Goal: Task Accomplishment & Management: Manage account settings

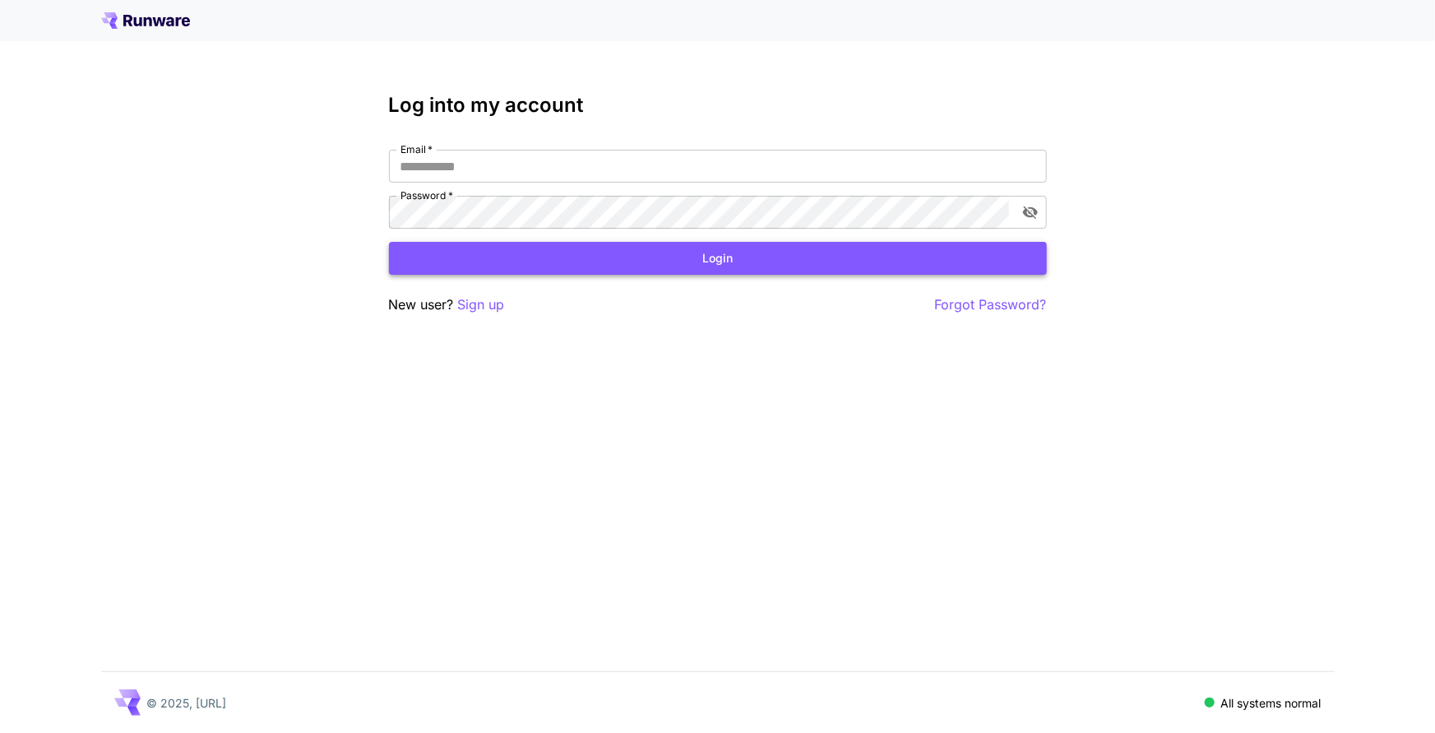
type input "**********"
click at [733, 252] on button "Login" at bounding box center [718, 259] width 658 height 34
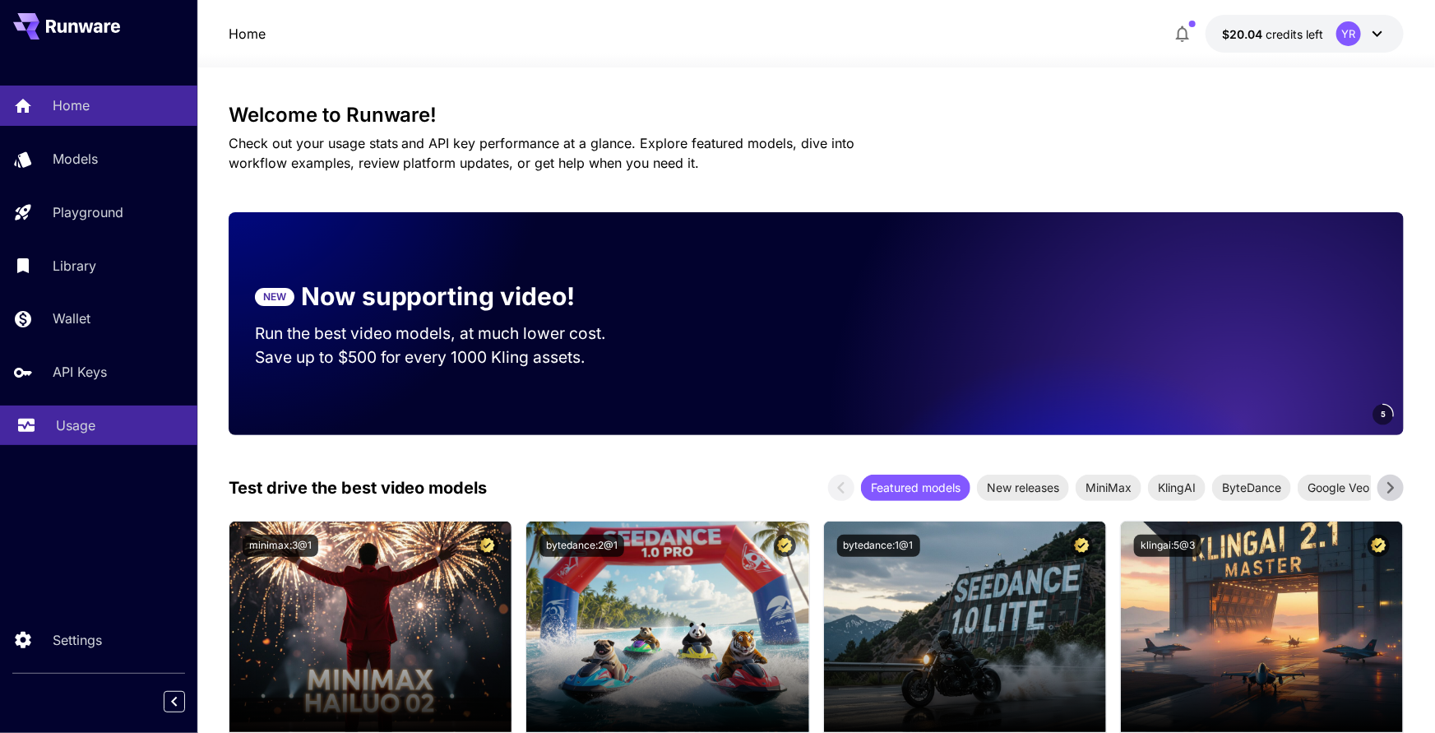
click at [132, 414] on link "Usage" at bounding box center [98, 425] width 197 height 40
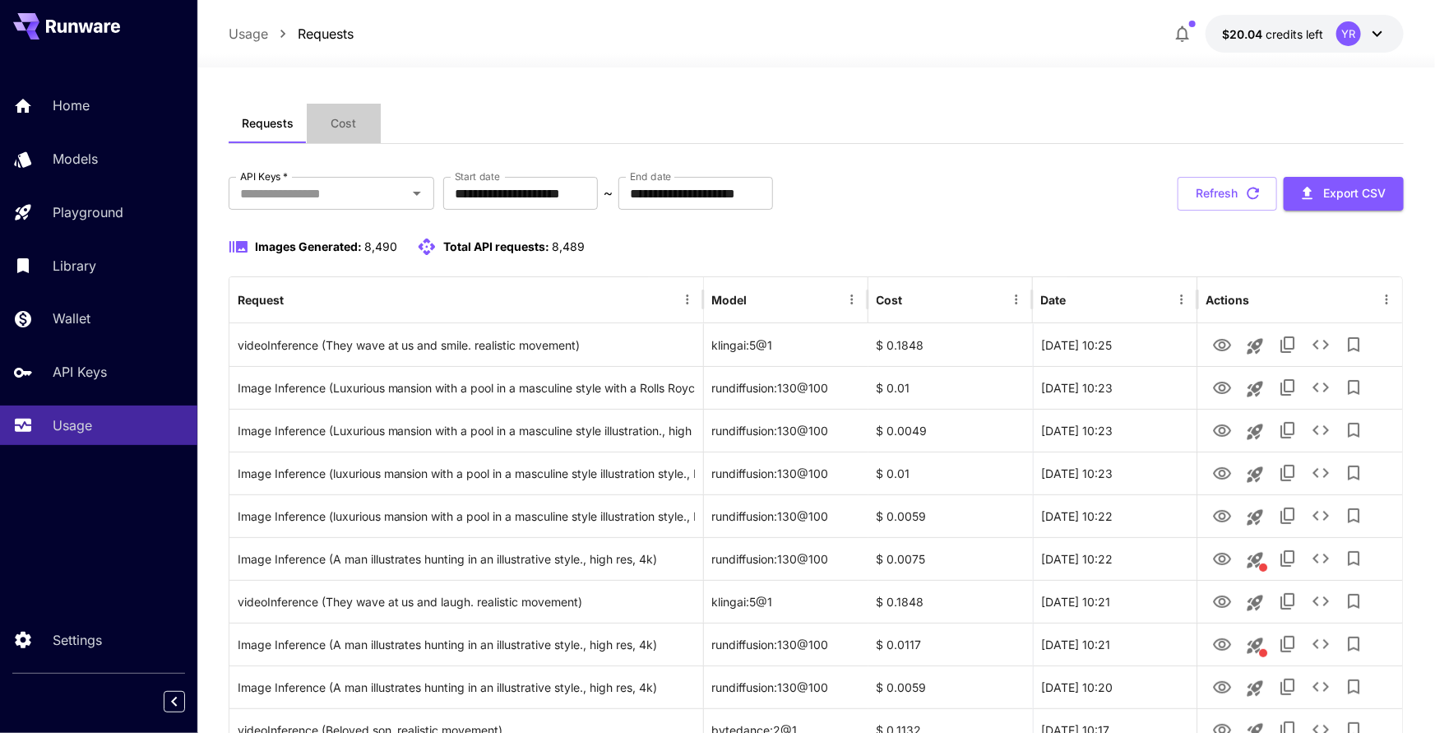
click at [372, 119] on button "Cost" at bounding box center [344, 123] width 74 height 39
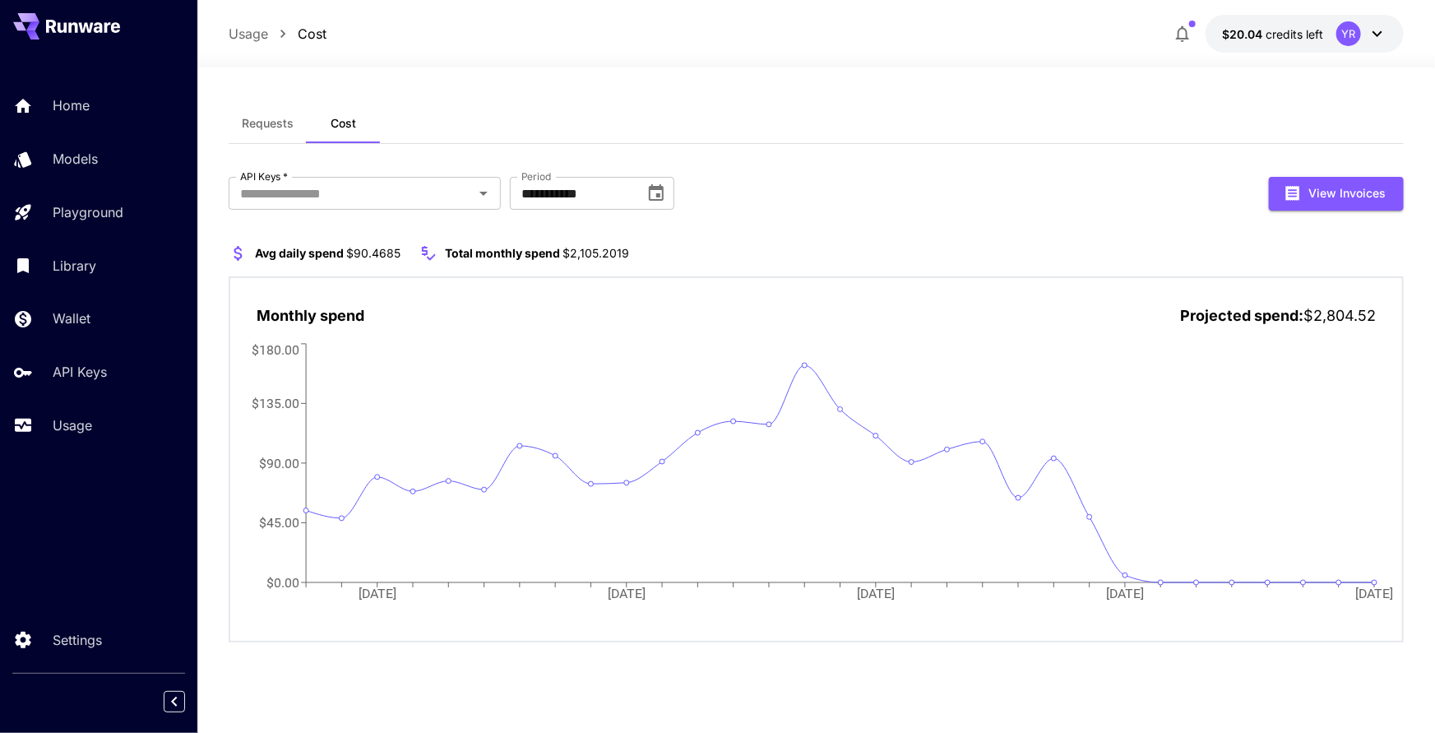
click at [299, 131] on button "Requests" at bounding box center [268, 123] width 78 height 39
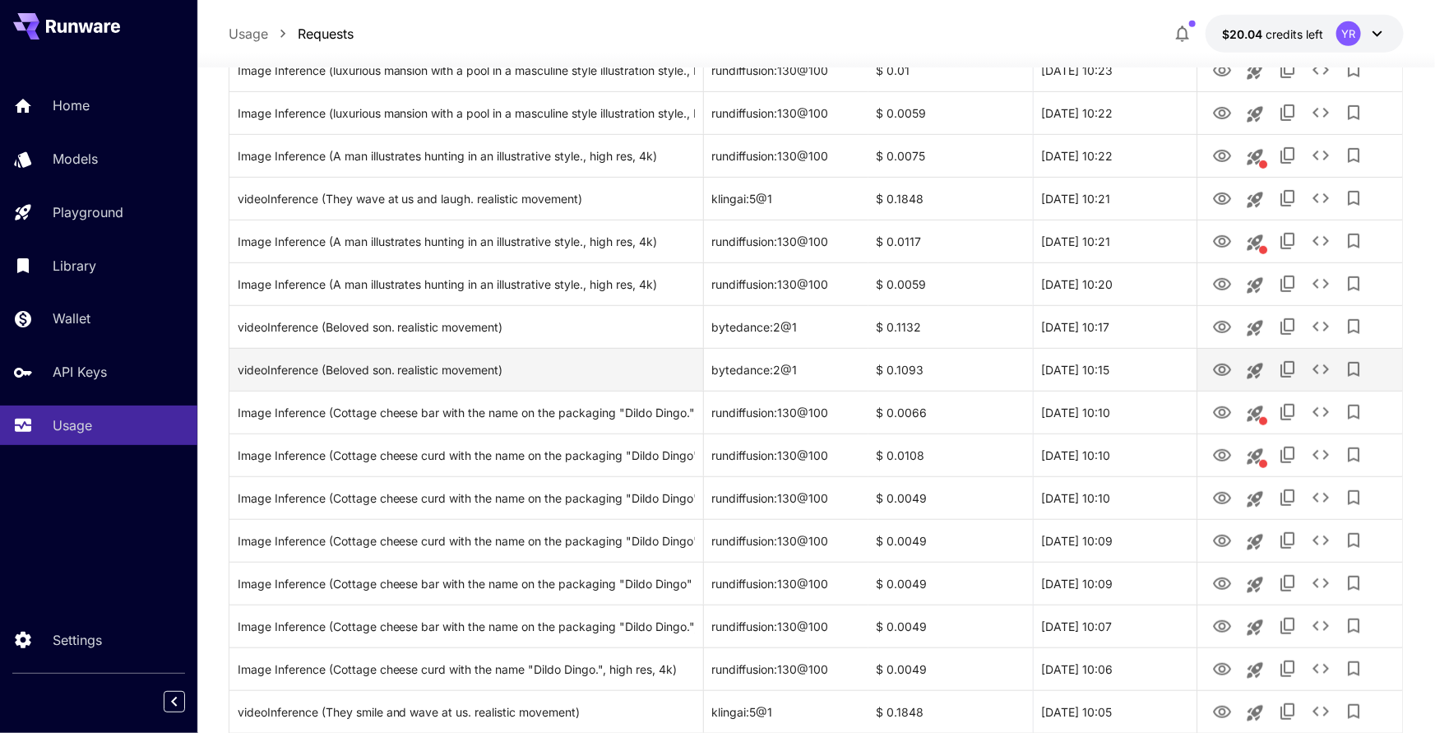
scroll to position [403, 0]
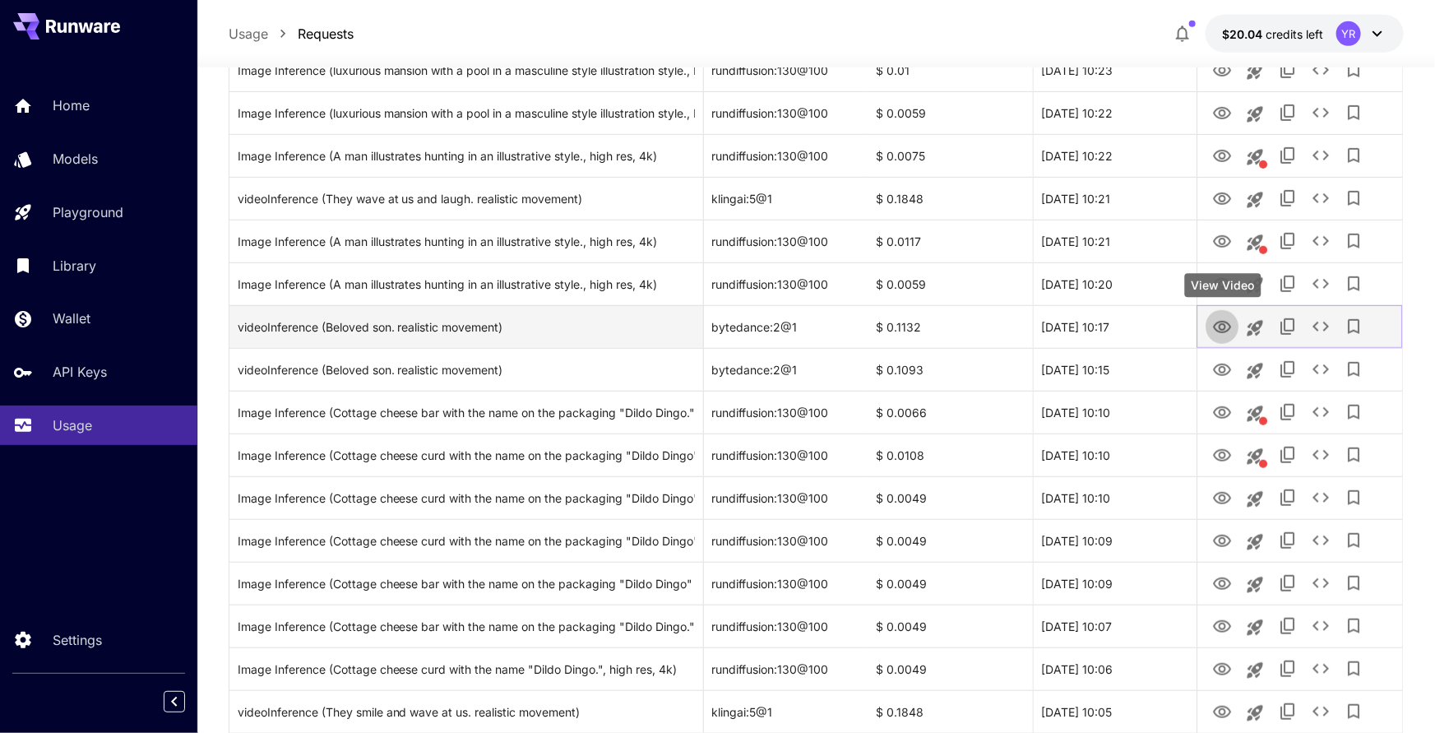
click at [1223, 325] on icon "View Video" at bounding box center [1222, 327] width 18 height 12
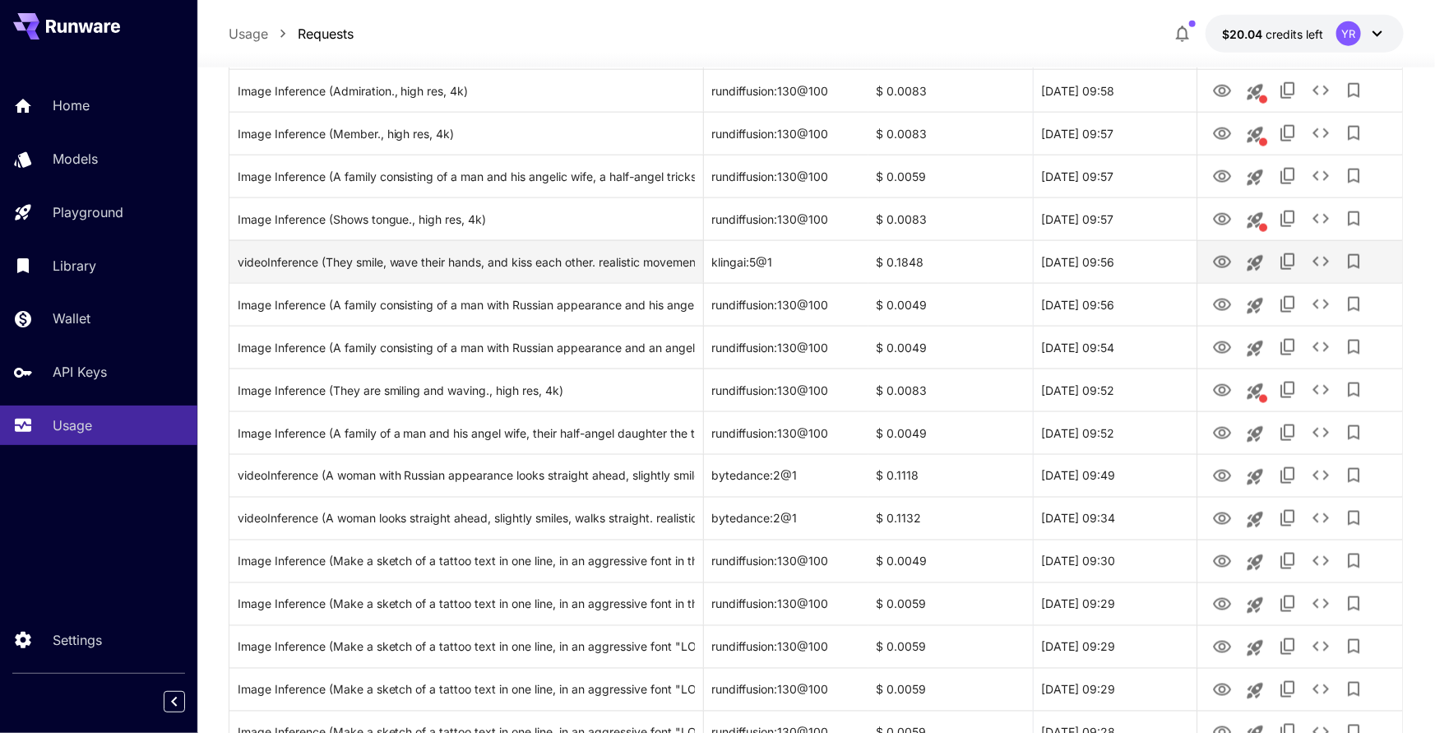
scroll to position [1110, 0]
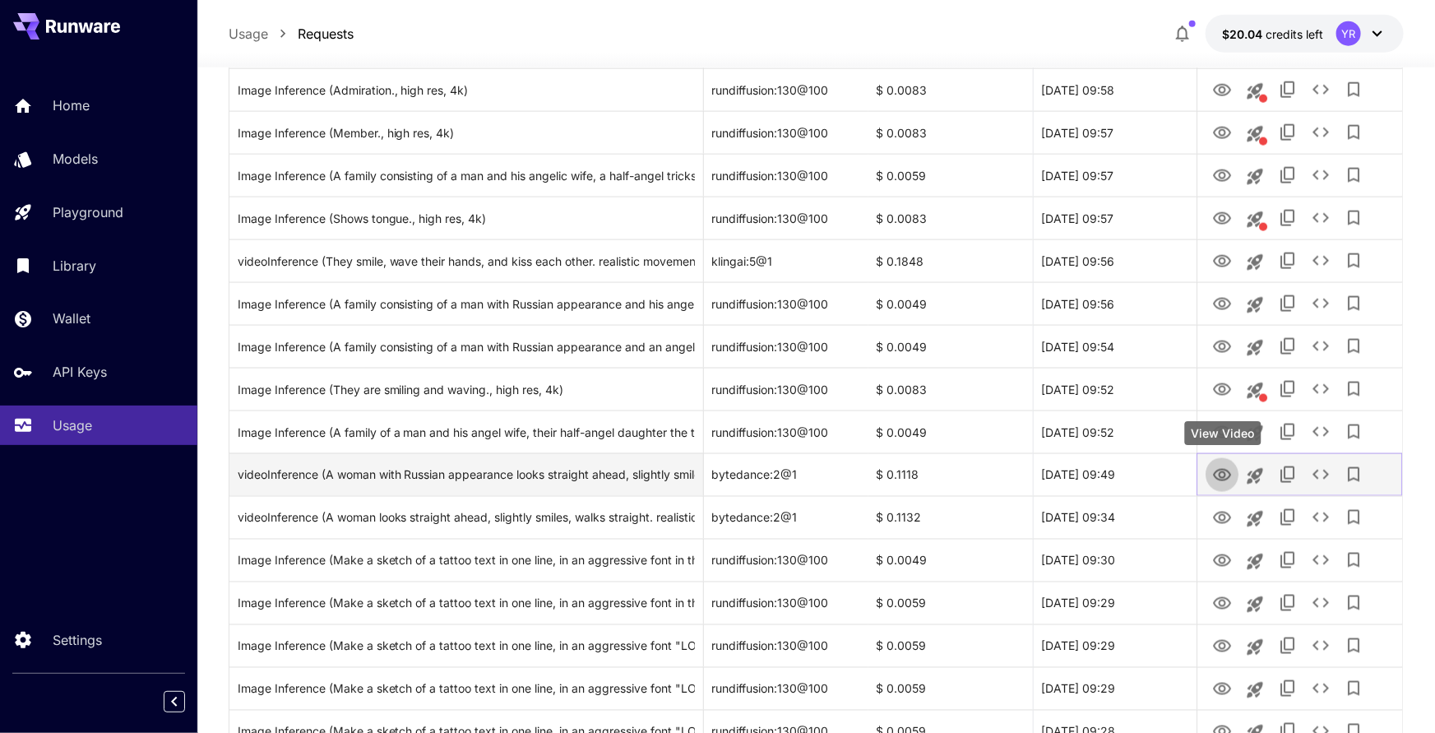
click at [1224, 474] on icon "View Video" at bounding box center [1222, 475] width 18 height 12
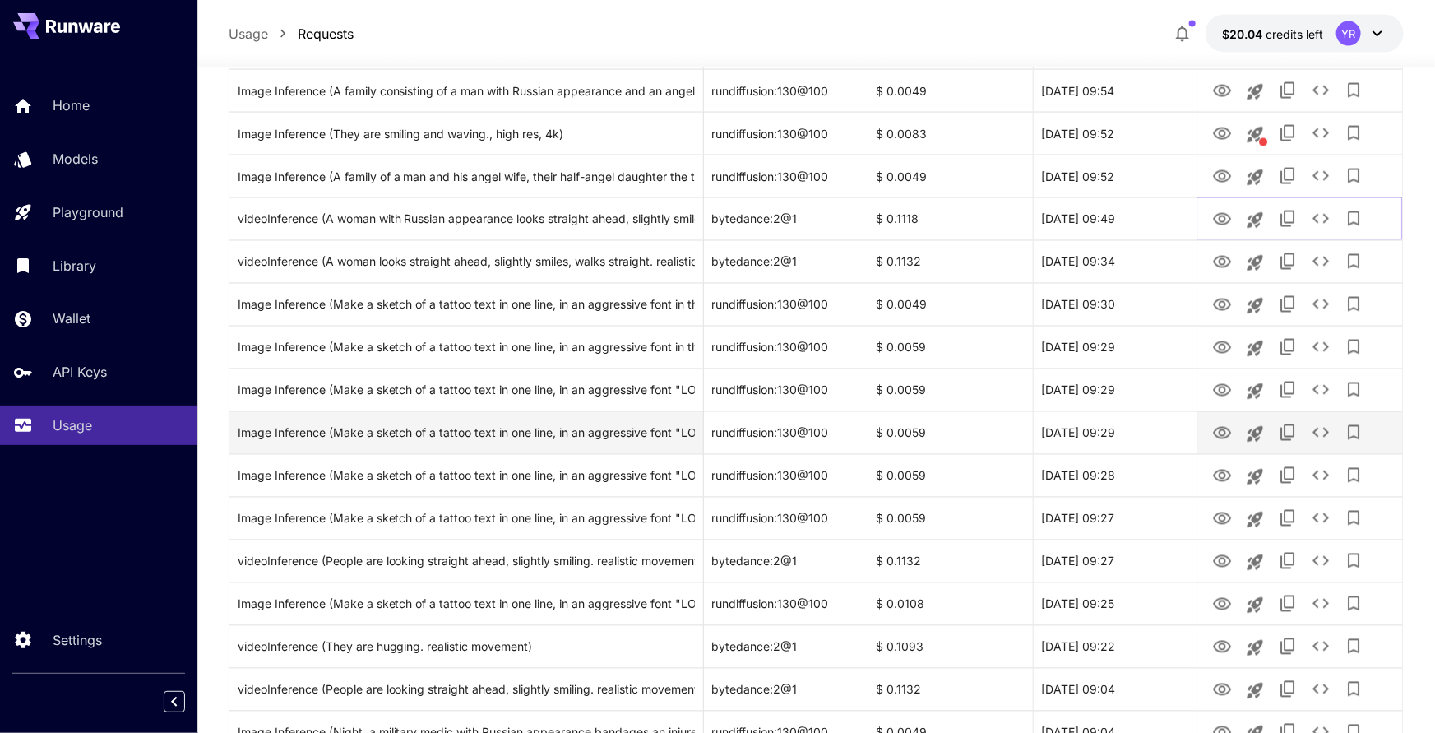
scroll to position [1385, 0]
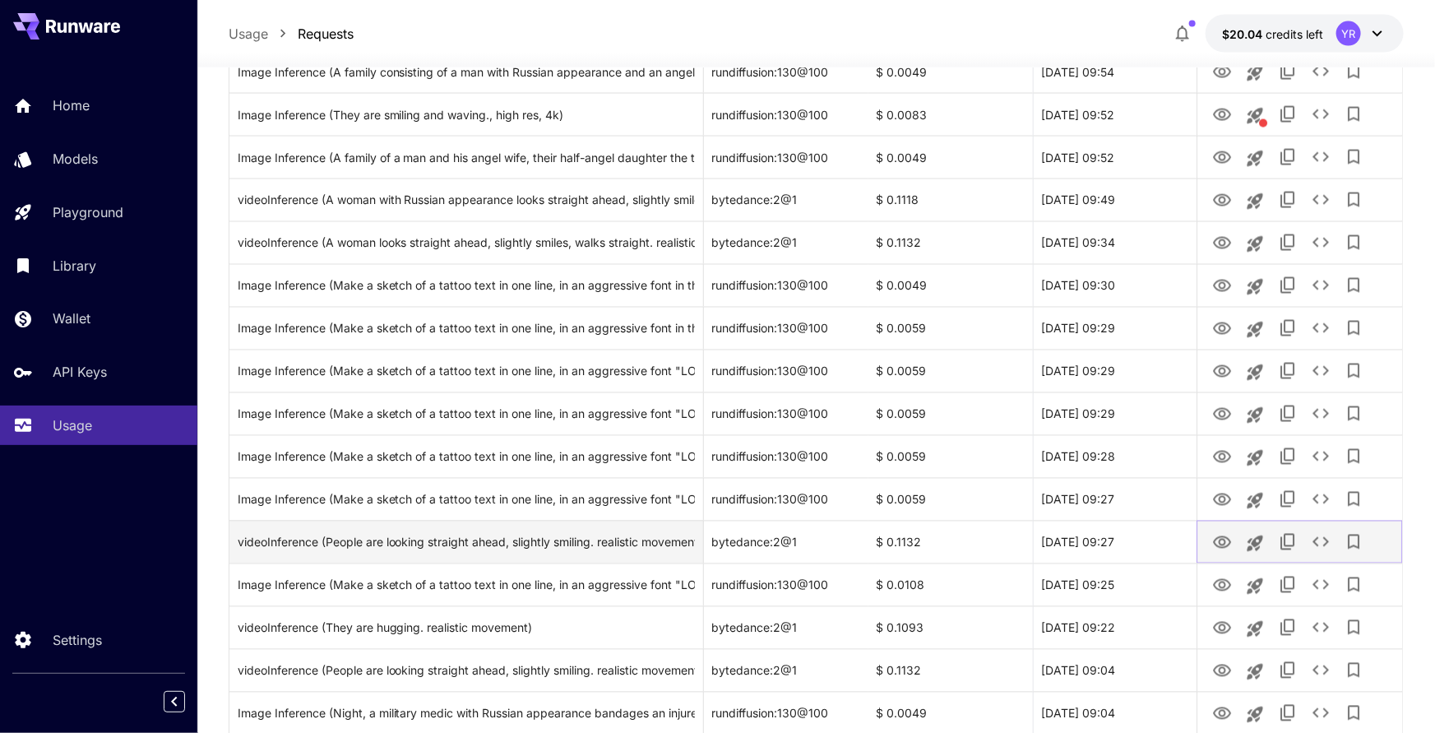
click at [1214, 538] on icon "View Video" at bounding box center [1222, 543] width 20 height 20
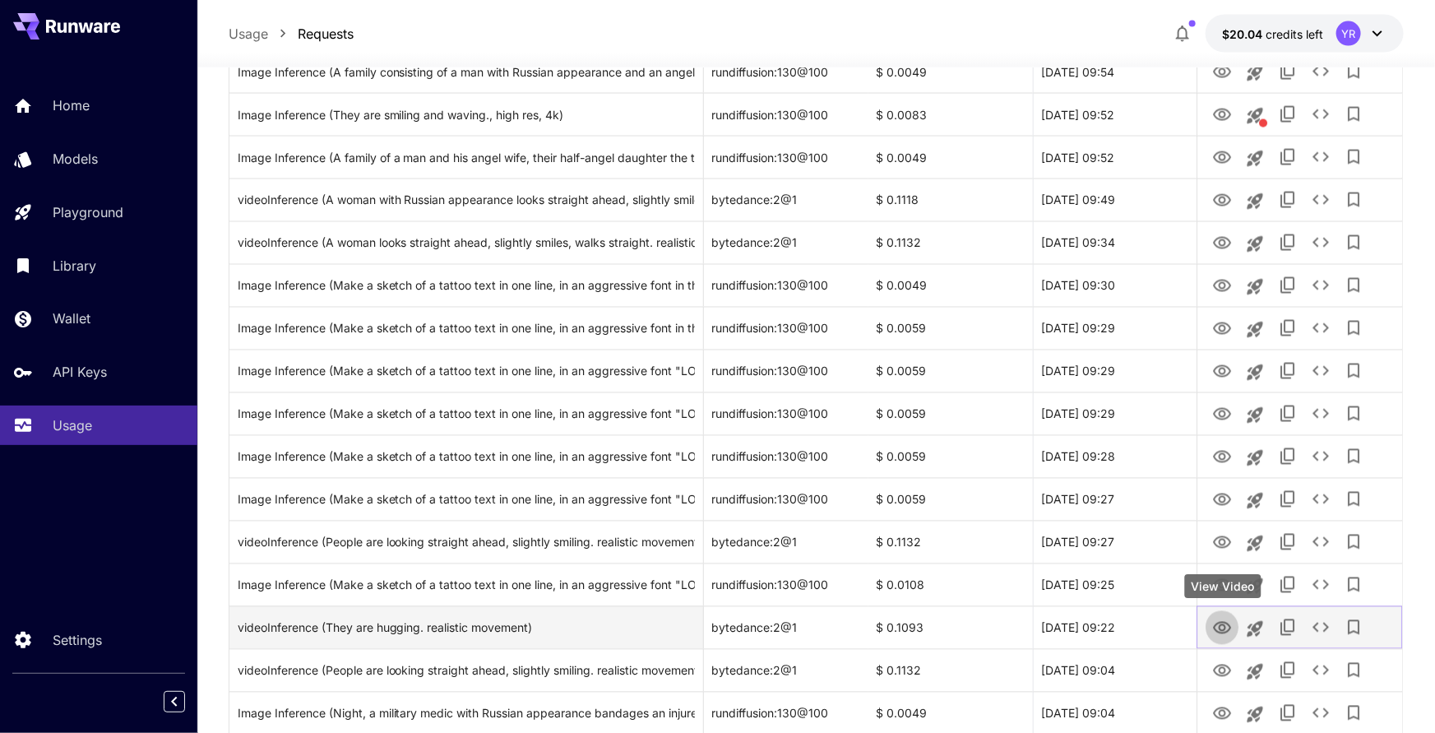
click at [1213, 623] on icon "View Video" at bounding box center [1222, 628] width 20 height 20
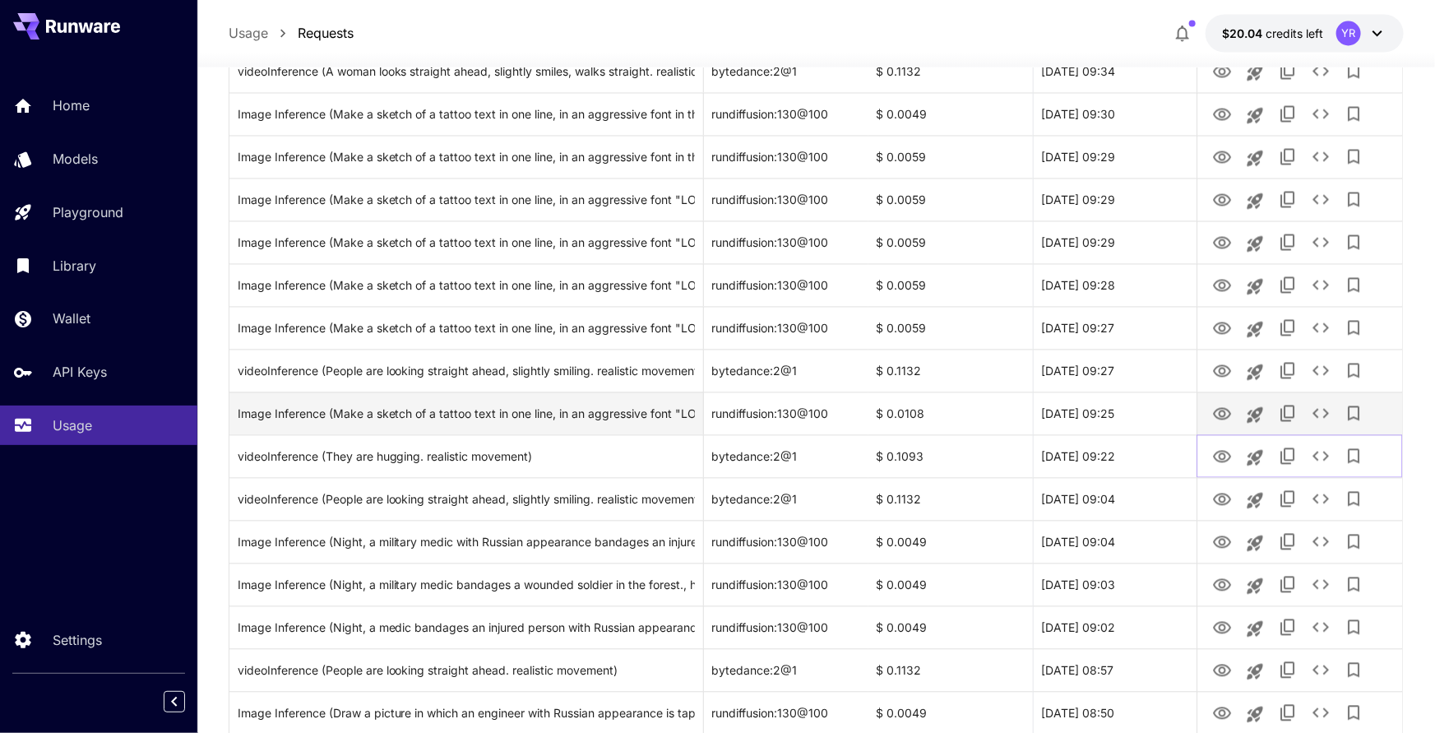
scroll to position [1647, 0]
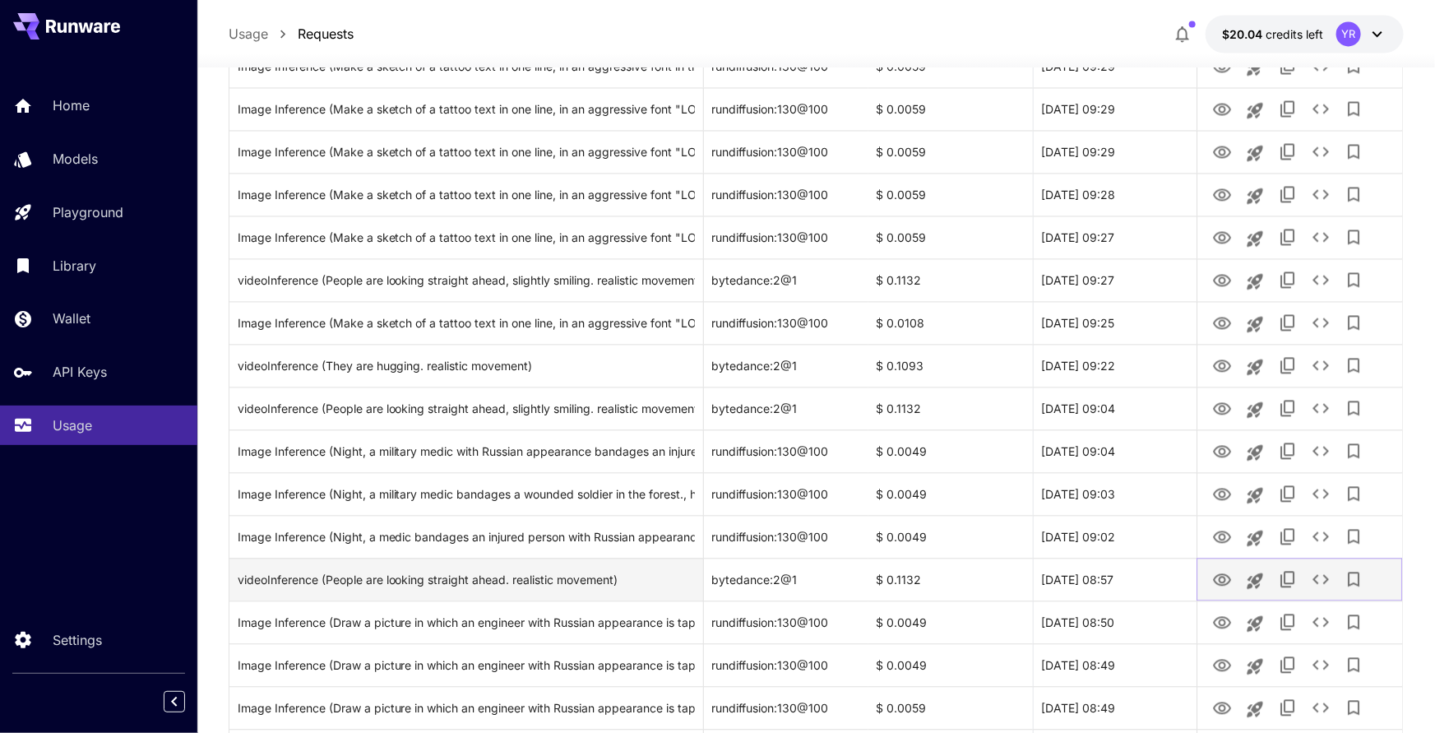
click at [1219, 580] on icon "View Video" at bounding box center [1222, 579] width 18 height 12
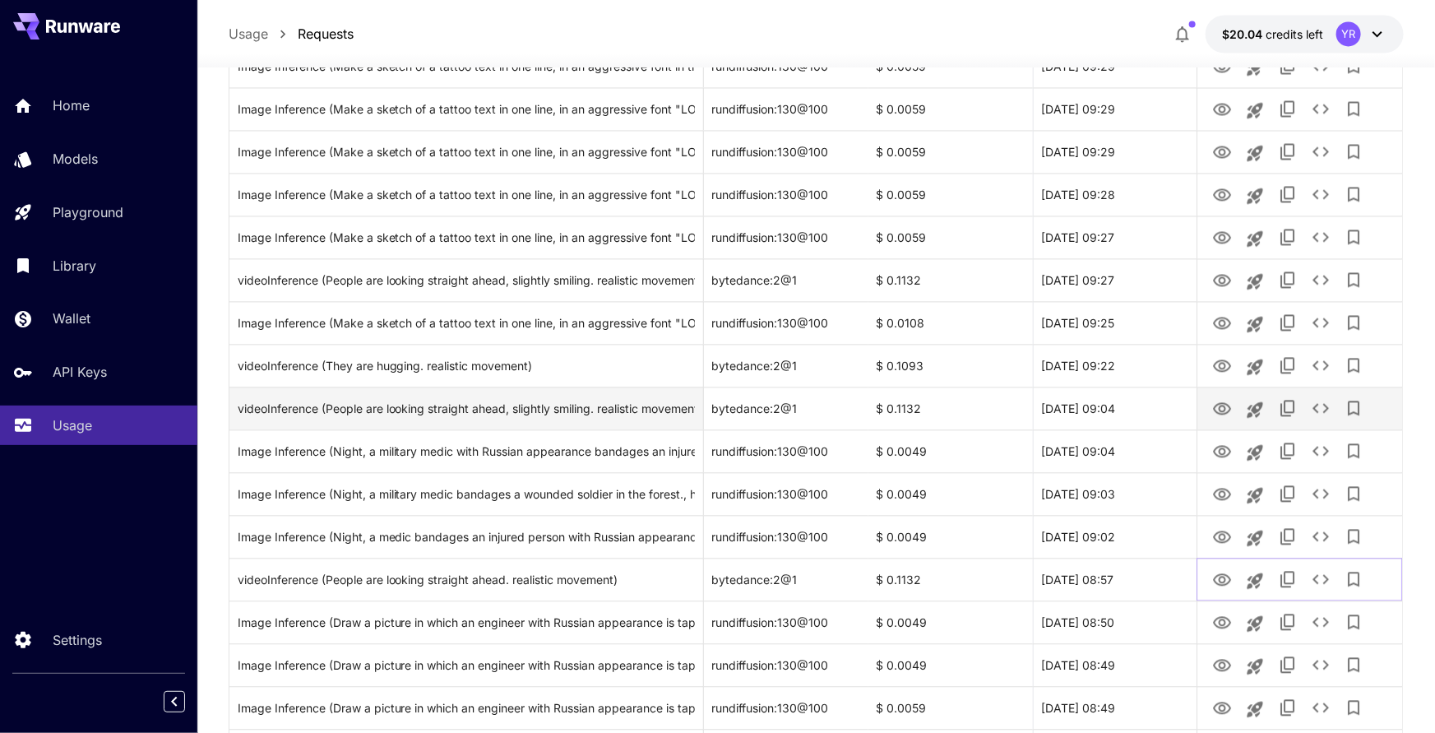
scroll to position [1821, 0]
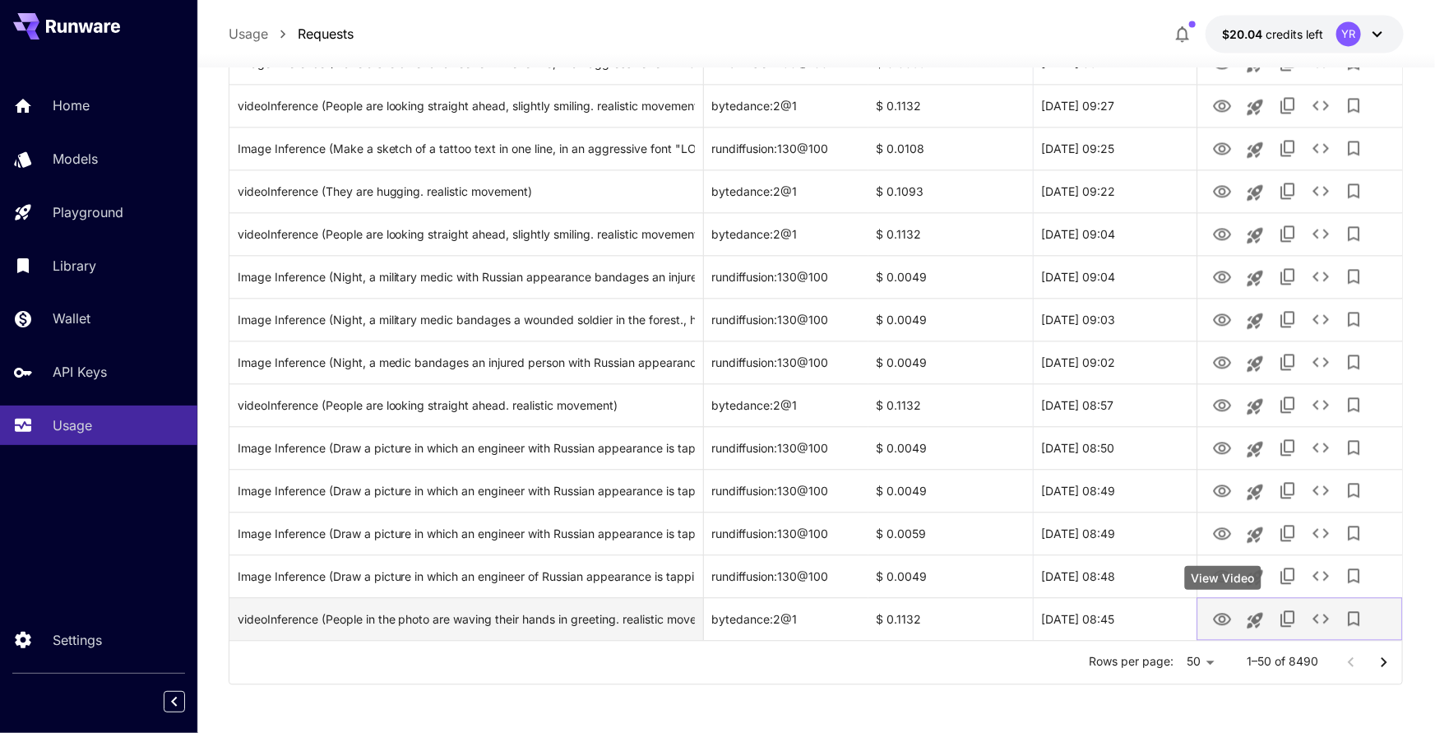
click at [1225, 616] on icon "View Video" at bounding box center [1222, 619] width 20 height 20
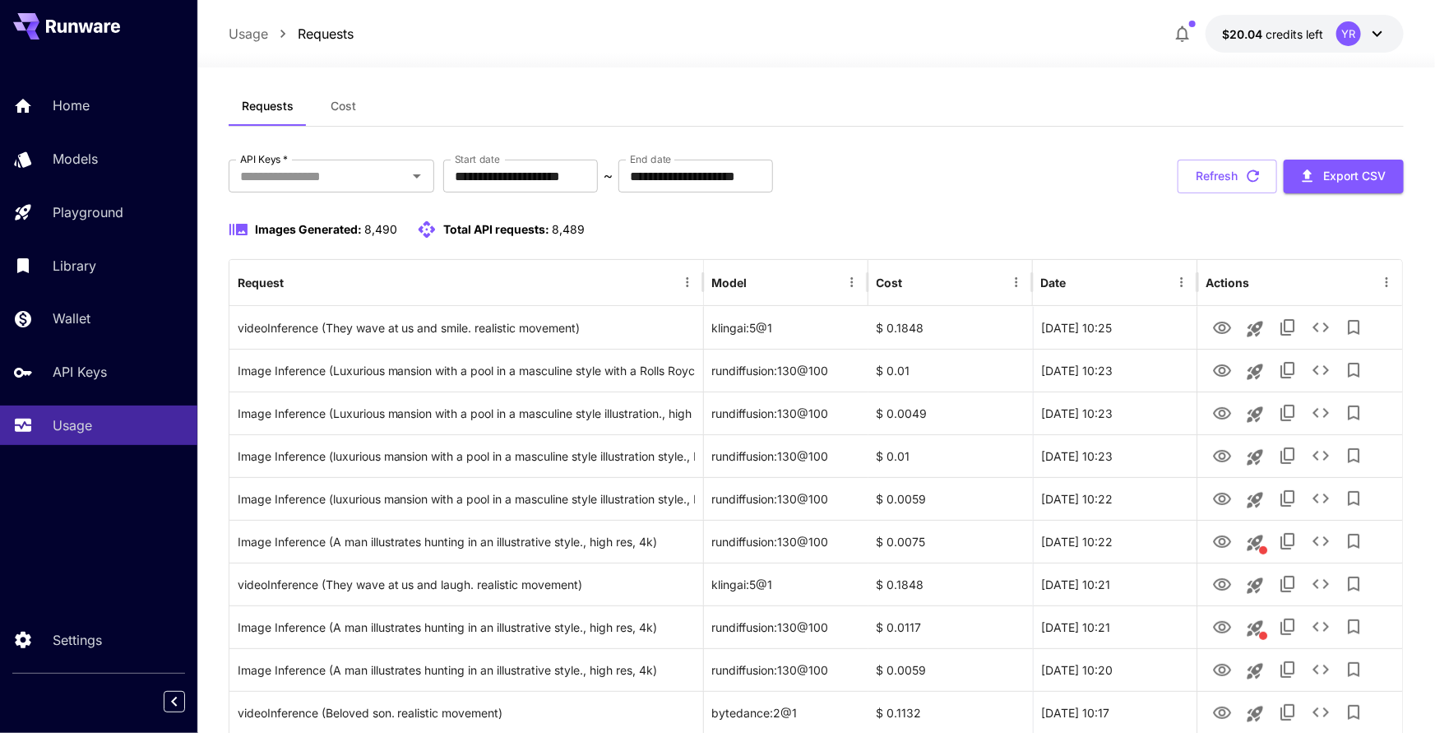
scroll to position [0, 0]
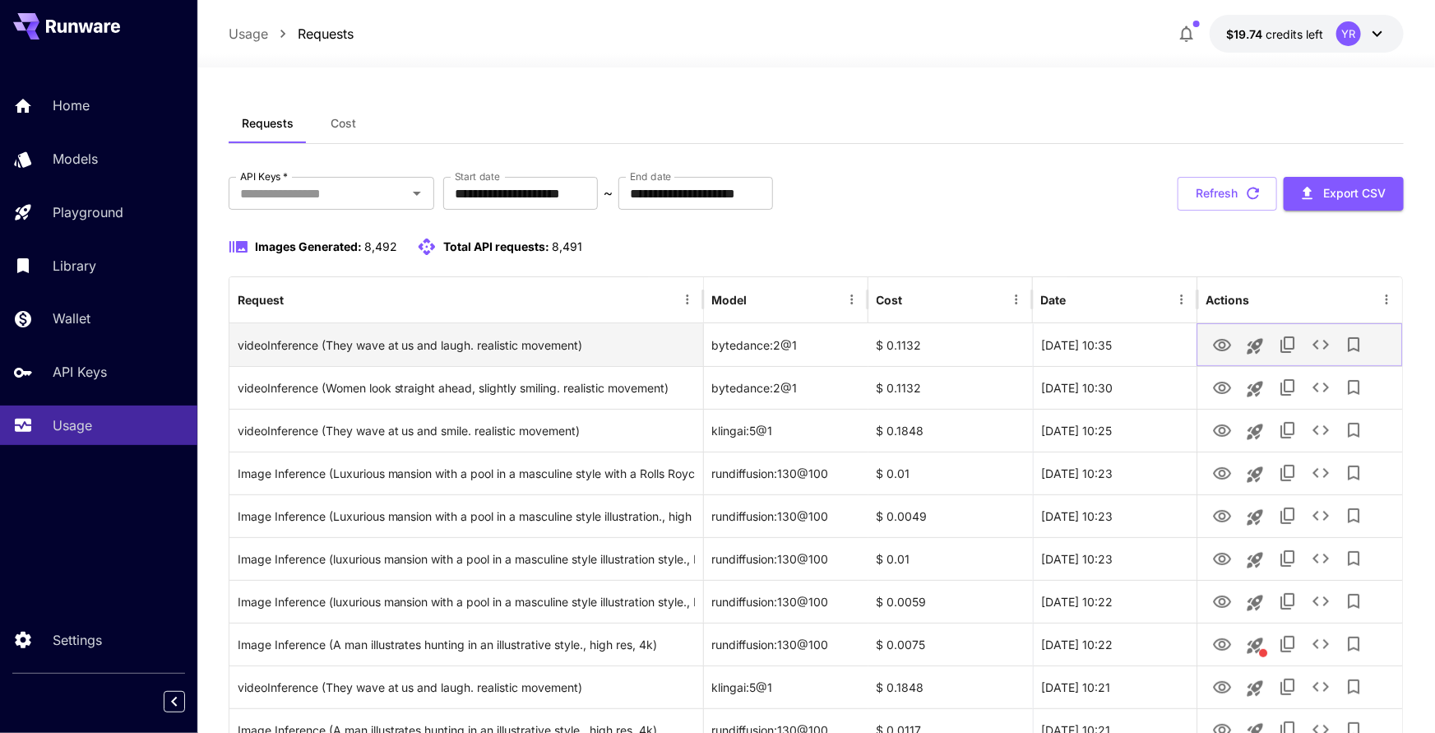
click at [1223, 345] on icon "View Video" at bounding box center [1222, 345] width 20 height 20
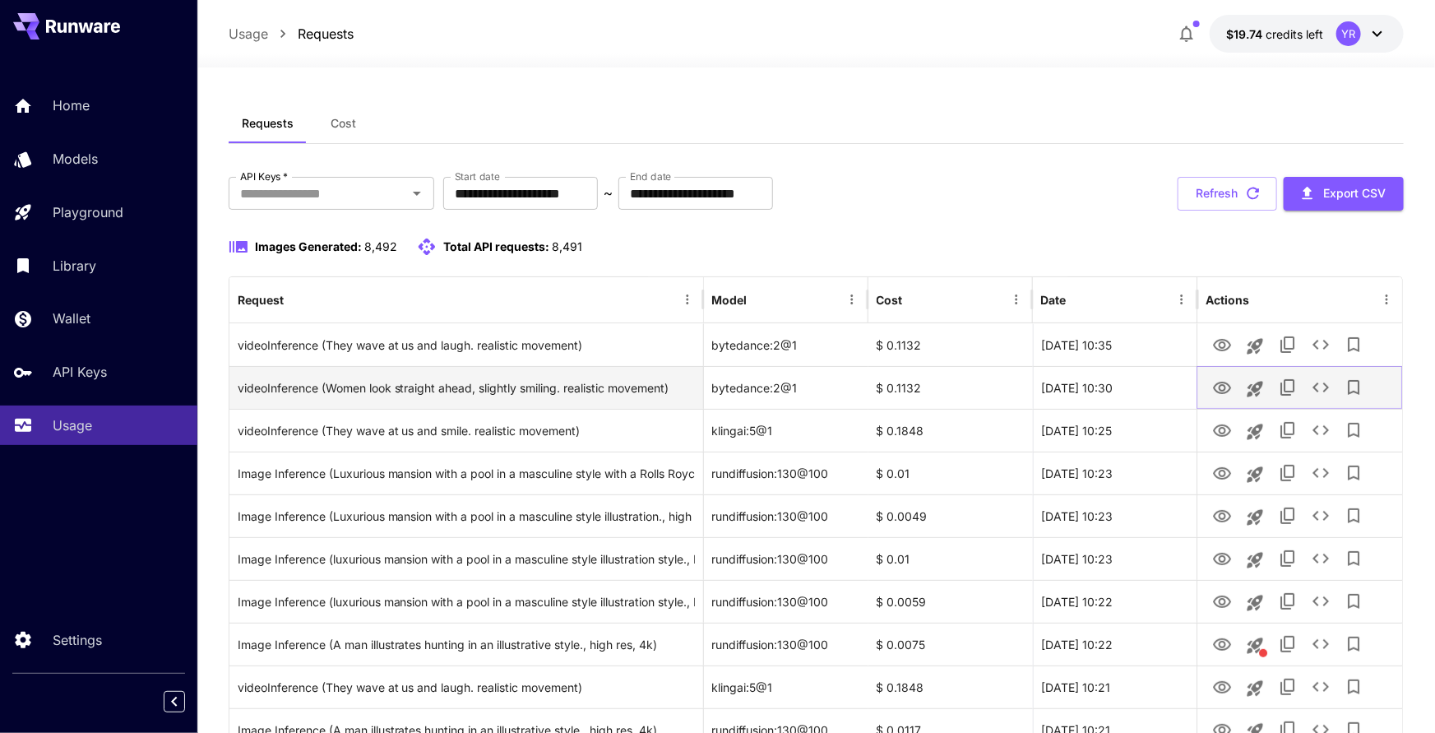
click at [1218, 386] on icon "View Video" at bounding box center [1222, 388] width 20 height 20
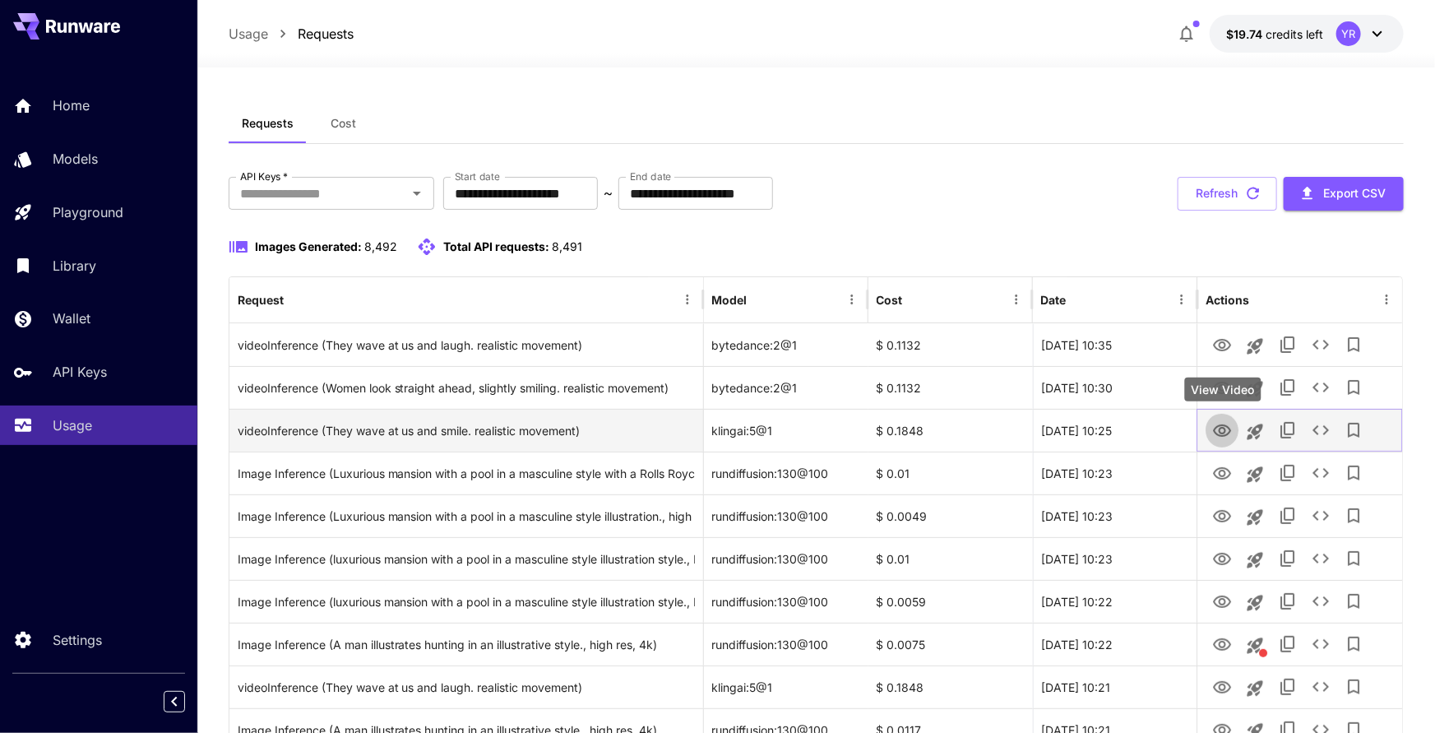
click at [1215, 423] on icon "View Video" at bounding box center [1222, 431] width 20 height 20
